Goal: Information Seeking & Learning: Learn about a topic

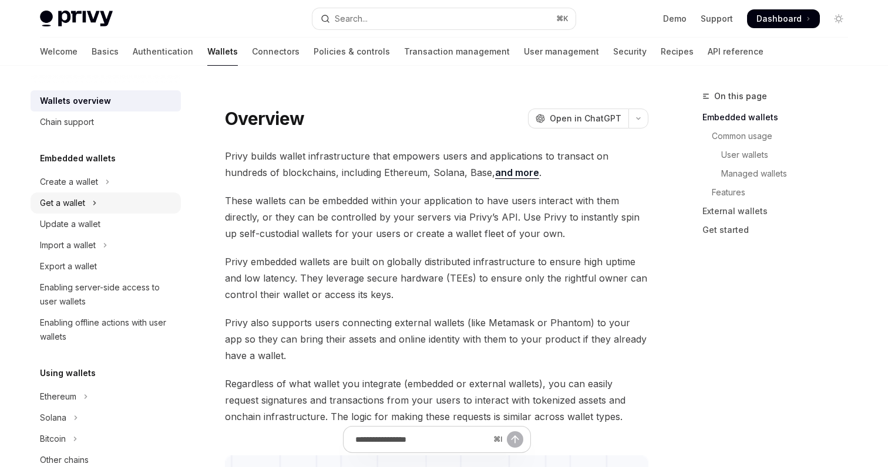
click at [70, 203] on div "Get a wallet" at bounding box center [62, 203] width 45 height 14
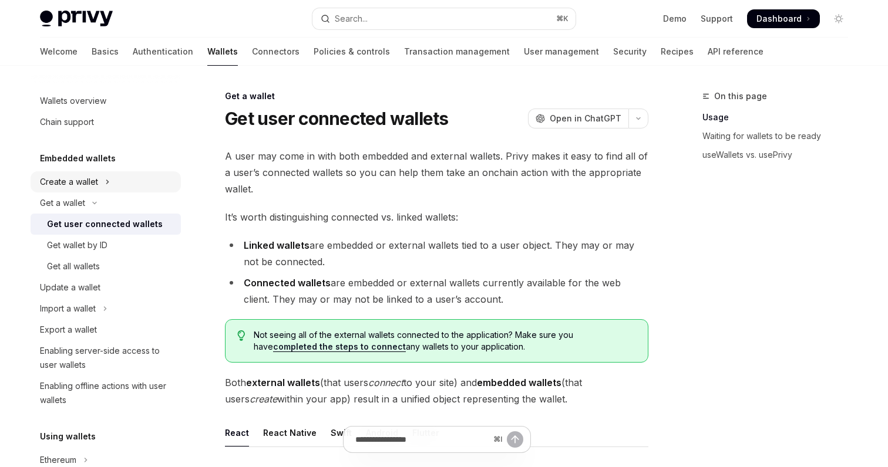
click at [77, 182] on div "Create a wallet" at bounding box center [69, 182] width 58 height 14
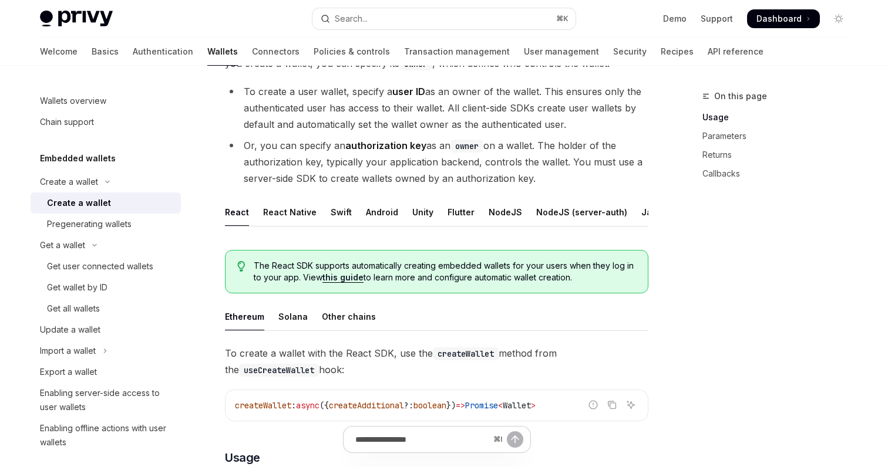
scroll to position [214, 0]
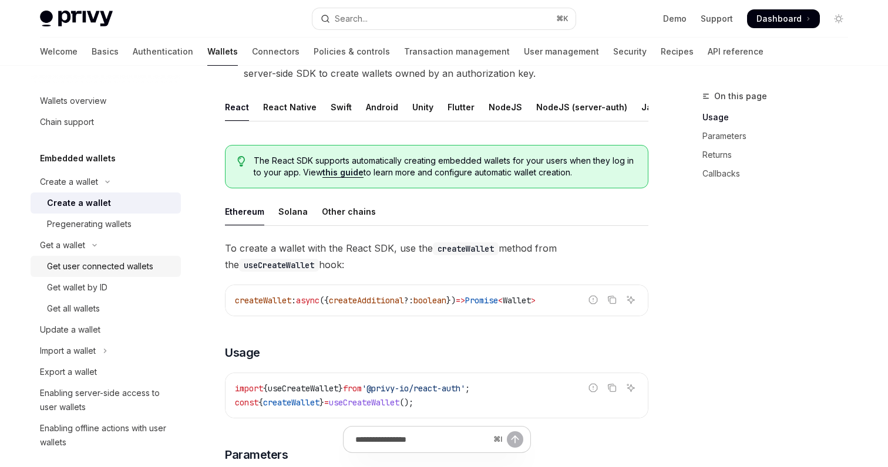
click at [113, 267] on div "Get user connected wallets" at bounding box center [100, 266] width 106 height 14
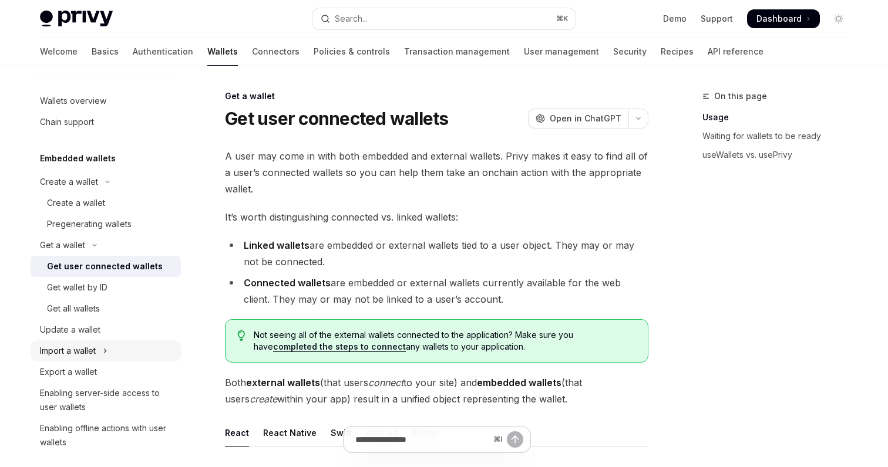
click at [58, 351] on div "Import a wallet" at bounding box center [68, 351] width 56 height 14
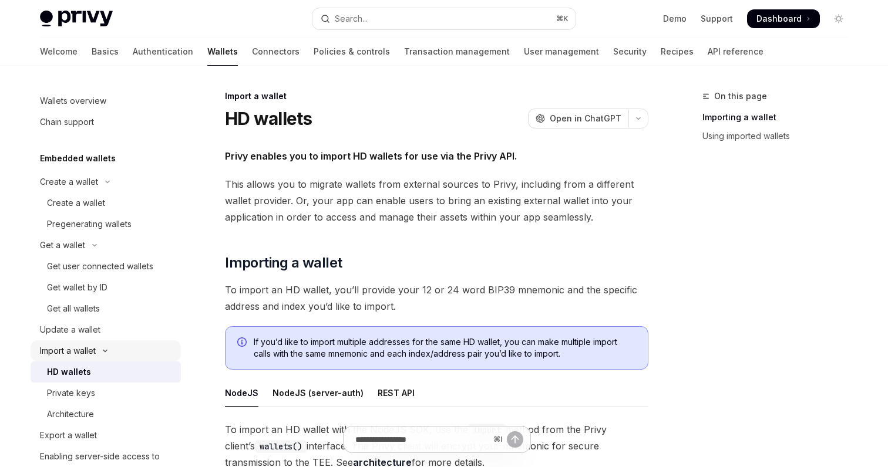
click at [56, 342] on button "Import a wallet" at bounding box center [106, 351] width 150 height 21
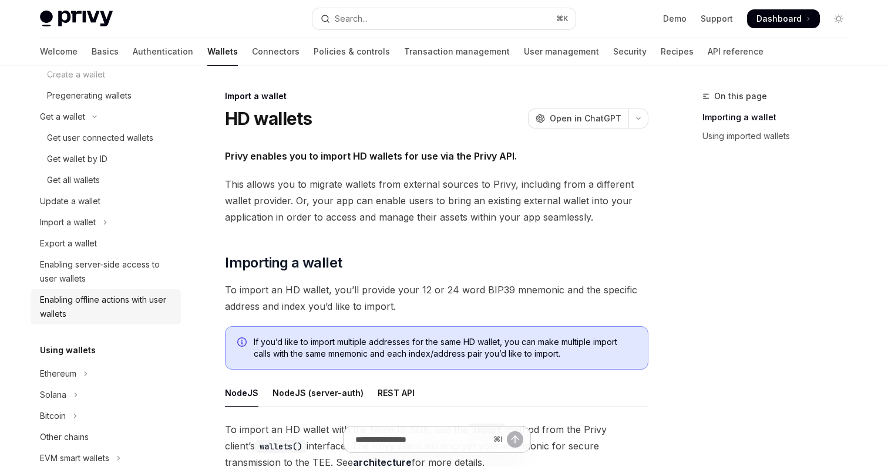
scroll to position [183, 0]
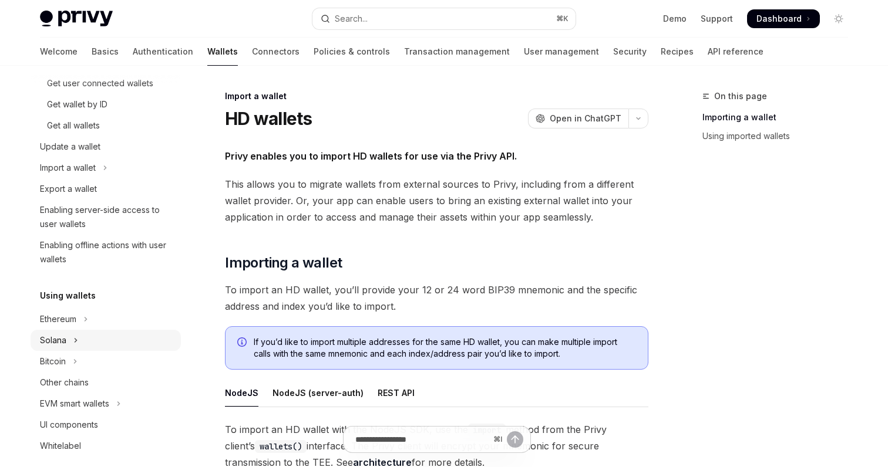
click at [51, 338] on div "Solana" at bounding box center [53, 340] width 26 height 14
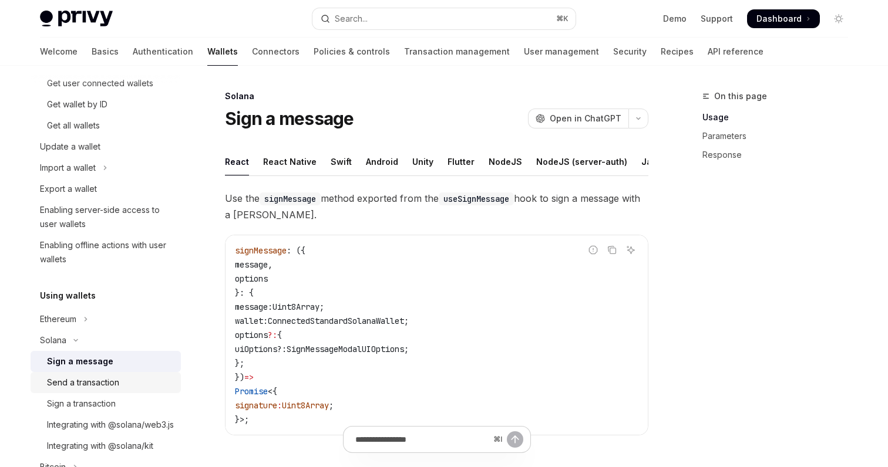
click at [80, 386] on div "Send a transaction" at bounding box center [83, 383] width 72 height 14
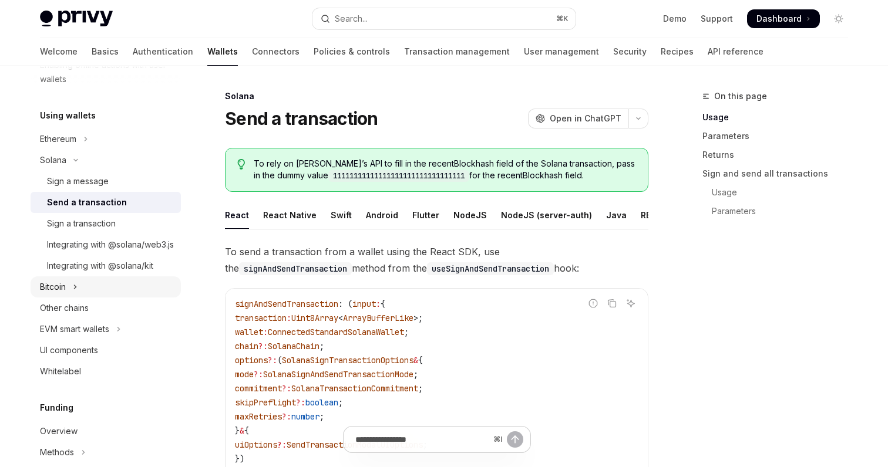
scroll to position [367, 0]
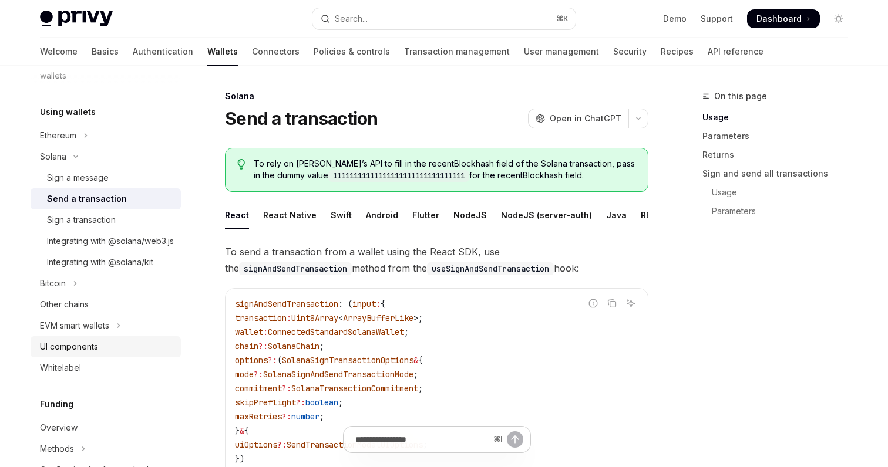
click at [87, 354] on div "UI components" at bounding box center [69, 347] width 58 height 14
type textarea "*"
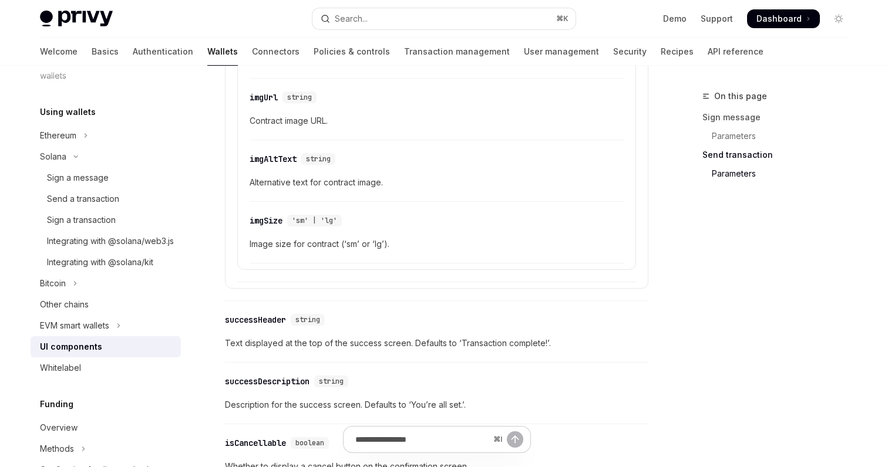
scroll to position [2230, 0]
